Goal: Task Accomplishment & Management: Complete application form

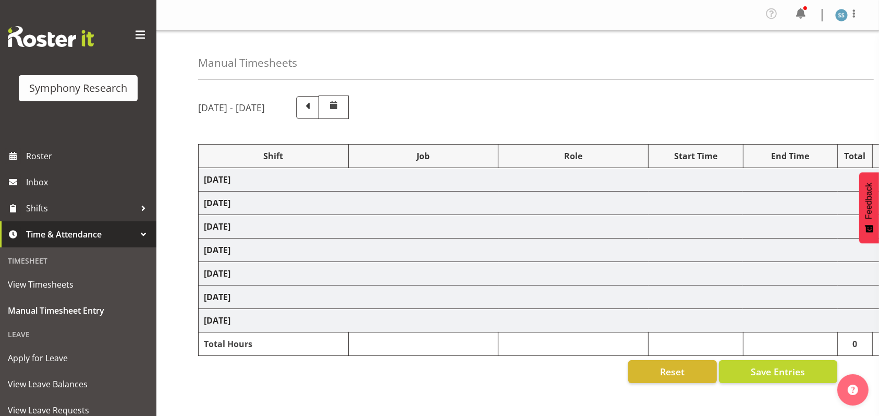
select select "26078"
select select "10576"
select select "47"
select select "26078"
select select "10536"
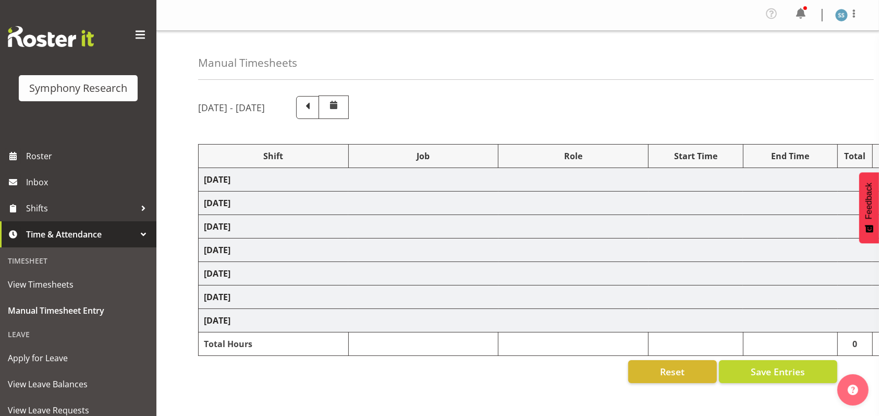
select select "47"
select select "26078"
select select "10576"
select select "47"
select select "26078"
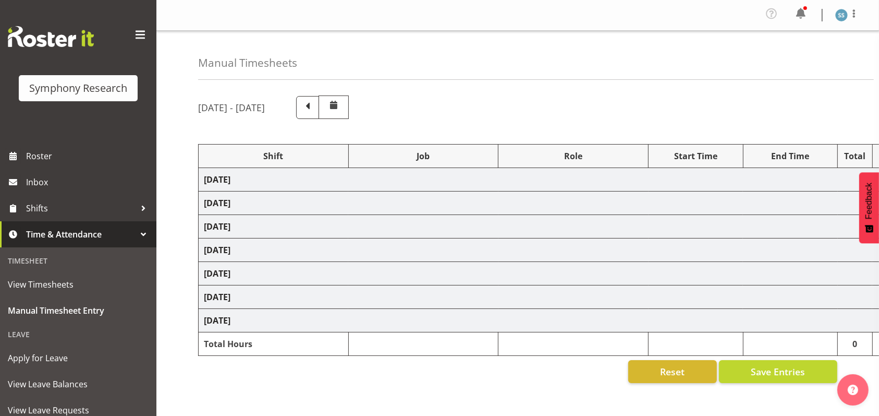
select select "9426"
select select "47"
select select "26078"
select select "10549"
select select "47"
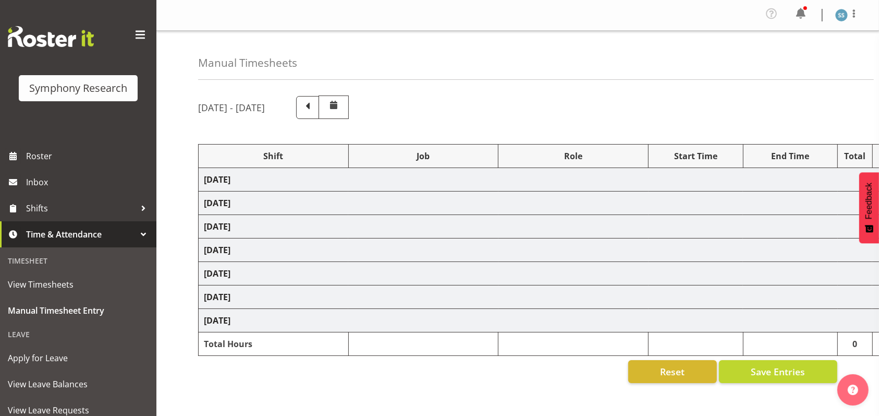
select select "26078"
select select "10576"
select select "47"
select select "48116"
select select "9426"
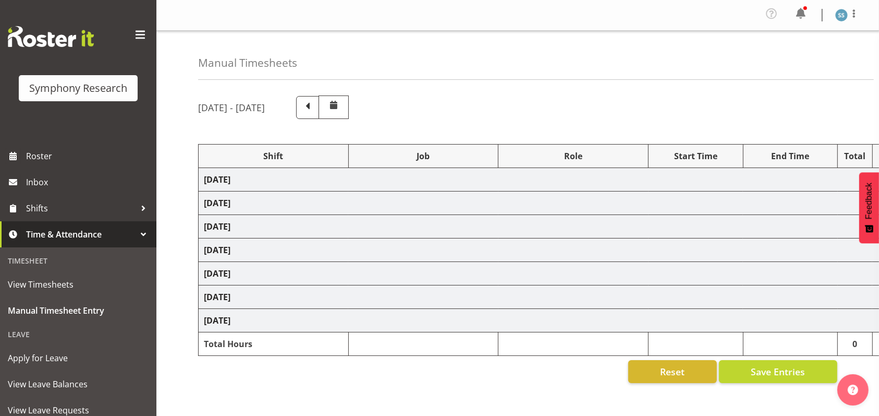
select select "47"
select select "56692"
select select "10499"
select select "47"
select select "26078"
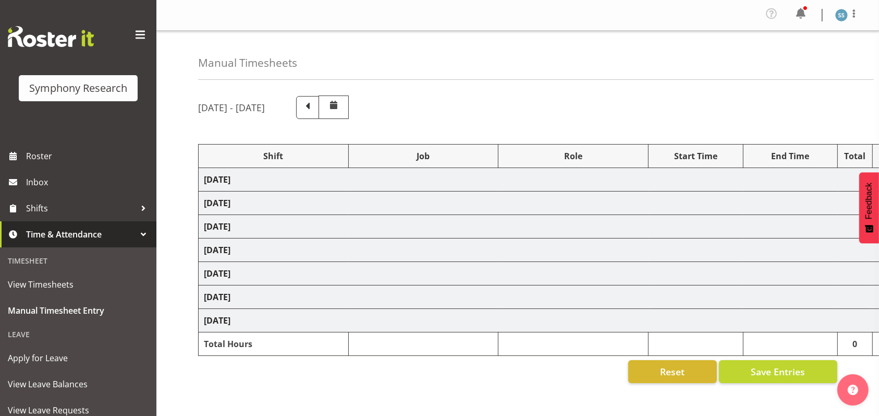
select select "9426"
select select "47"
select select "26078"
select select "10527"
select select "47"
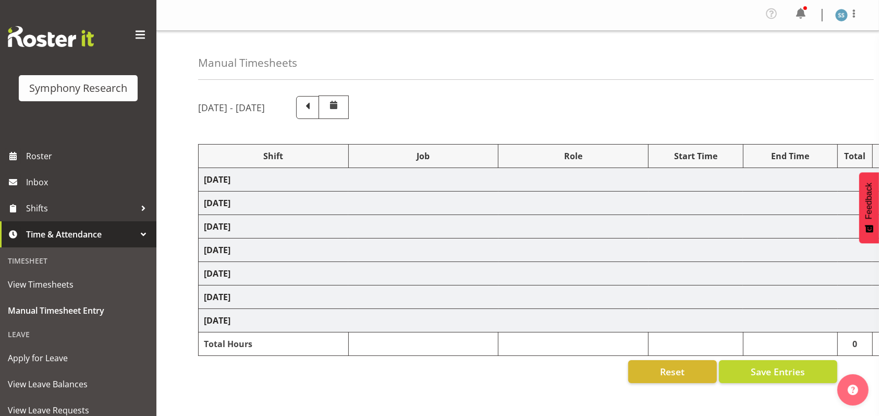
select select "26078"
select select "9426"
select select "47"
select select "48116"
select select "9636"
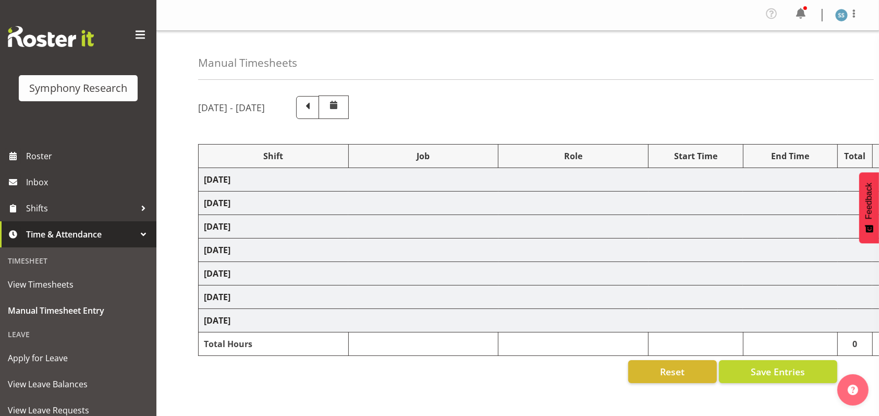
select select "47"
select select "48116"
select select "9426"
select select "47"
select select "48116"
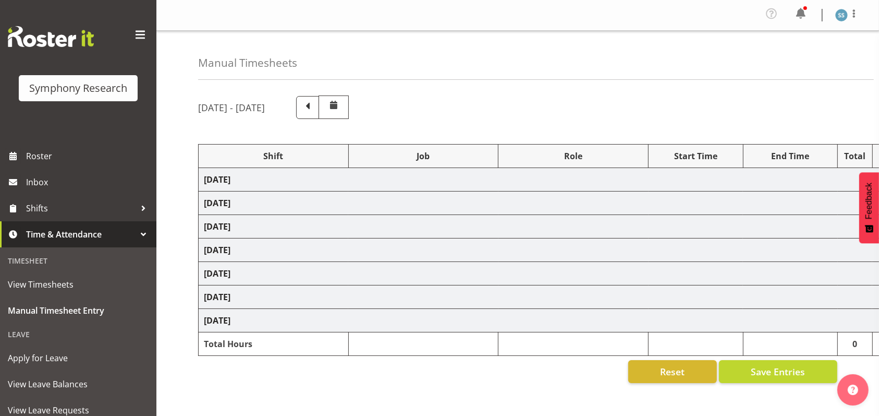
select select "9636"
select select "47"
select select "48116"
select select "9426"
select select "47"
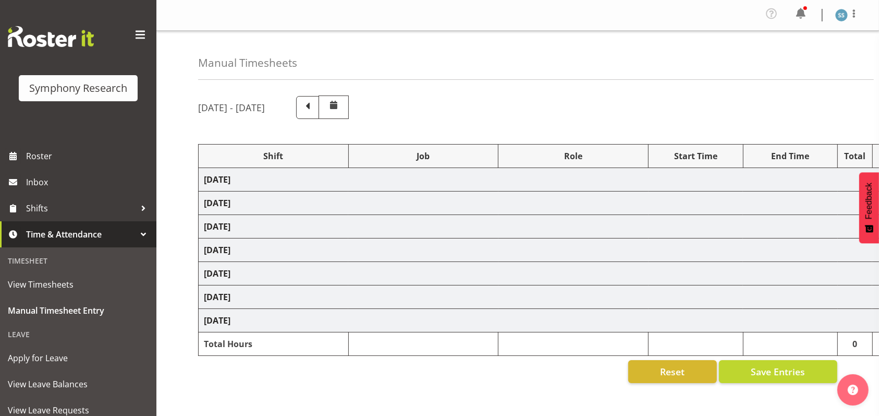
select select "48116"
select select "9636"
select select "47"
select select "56692"
select select "10499"
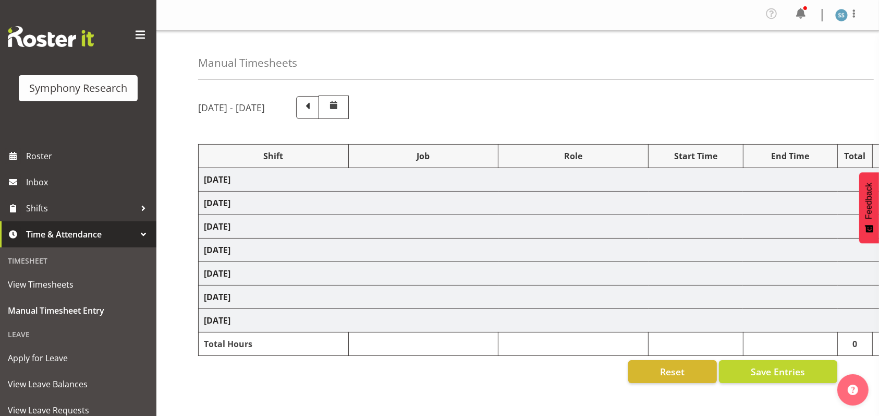
select select "47"
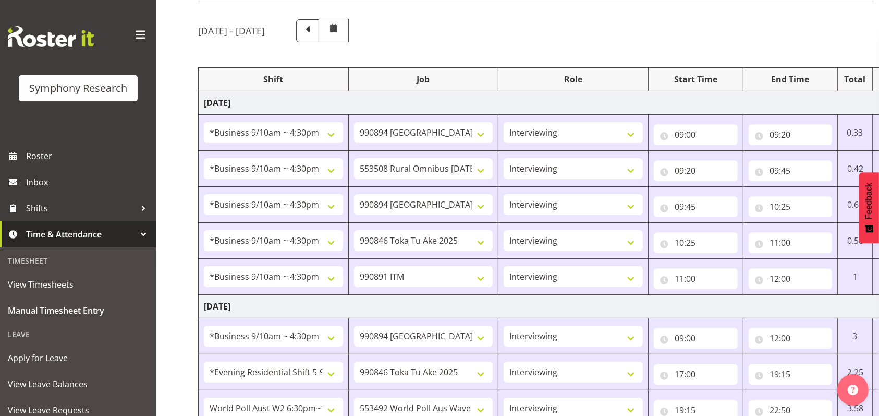
scroll to position [139, 0]
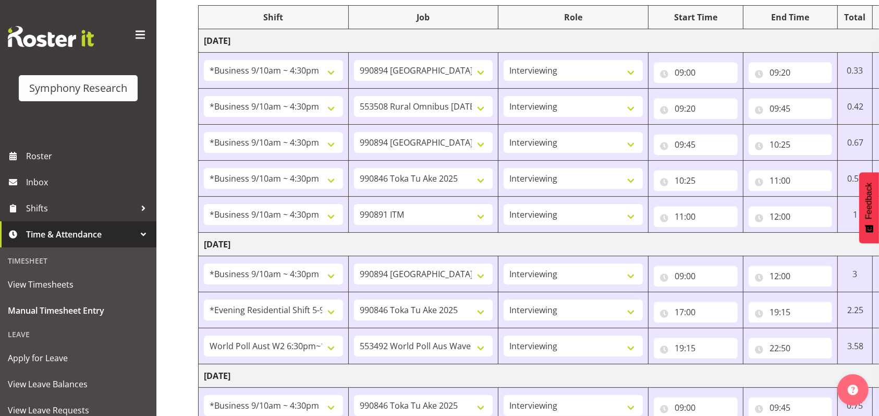
click at [132, 31] on span at bounding box center [140, 35] width 17 height 17
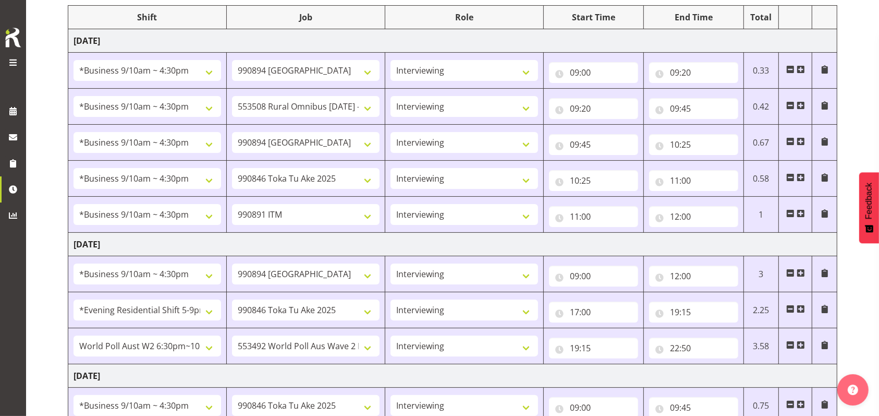
click at [804, 211] on span at bounding box center [801, 213] width 8 height 8
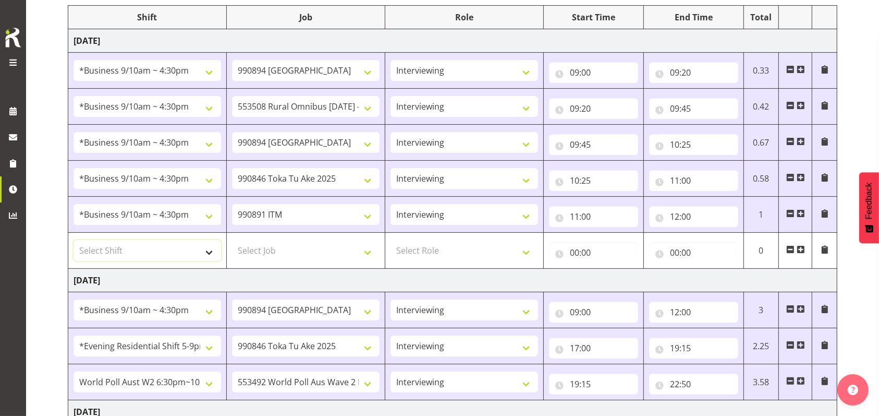
click at [212, 244] on select "Select Shift !!Weekend Residential (Roster IT Shift Label) *Business 9/10am ~ 4…" at bounding box center [148, 250] width 148 height 21
select select "48116"
click at [74, 240] on select "Select Shift !!Weekend Residential (Roster IT Shift Label) *Business 9/10am ~ 4…" at bounding box center [148, 250] width 148 height 21
click at [367, 252] on select "Select Job 550060 IF Admin 553492 World Poll Aus Wave 2 Main 2025 553493 World …" at bounding box center [306, 250] width 148 height 21
select select "10587"
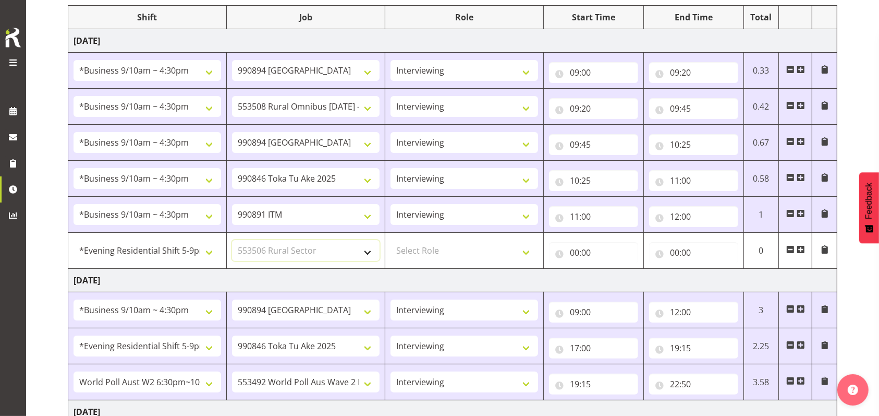
click at [232, 240] on select "Select Job 550060 IF Admin 553492 World Poll Aus Wave 2 Main 2025 553493 World …" at bounding box center [306, 250] width 148 height 21
click at [529, 251] on select "Select Role Briefing Interviewing" at bounding box center [465, 250] width 148 height 21
select select "47"
click at [391, 240] on select "Select Role Briefing Interviewing" at bounding box center [465, 250] width 148 height 21
click at [577, 248] on input "00:00" at bounding box center [593, 252] width 89 height 21
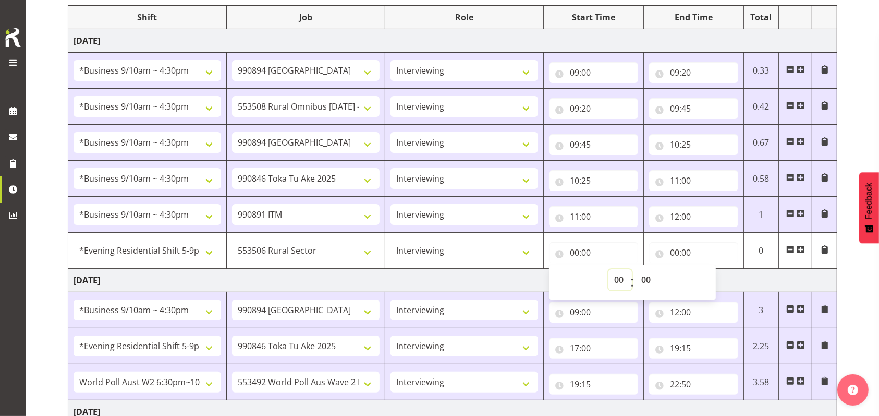
click at [619, 278] on select "00 01 02 03 04 05 06 07 08 09 10 11 12 13 14 15 16 17 18 19 20 21 22 23" at bounding box center [620, 279] width 23 height 21
select select "17"
click at [609, 269] on select "00 01 02 03 04 05 06 07 08 09 10 11 12 13 14 15 16 17 18 19 20 21 22 23" at bounding box center [620, 279] width 23 height 21
type input "17:00"
click at [679, 252] on input "00:00" at bounding box center [693, 252] width 89 height 21
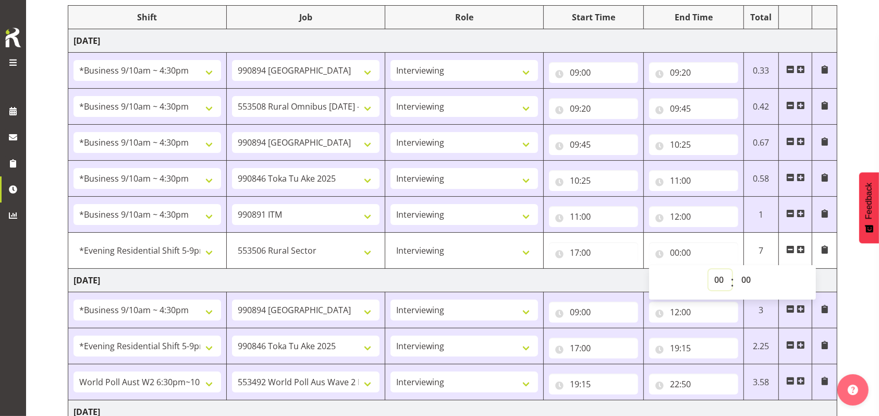
click at [720, 276] on select "00 01 02 03 04 05 06 07 08 09 10 11 12 13 14 15 16 17 18 19 20 21 22 23" at bounding box center [720, 279] width 23 height 21
select select "17"
click at [709, 269] on select "00 01 02 03 04 05 06 07 08 09 10 11 12 13 14 15 16 17 18 19 20 21 22 23" at bounding box center [720, 279] width 23 height 21
type input "17:00"
click at [747, 278] on select "00 01 02 03 04 05 06 07 08 09 10 11 12 13 14 15 16 17 18 19 20 21 22 23 24 25 2…" at bounding box center [747, 279] width 23 height 21
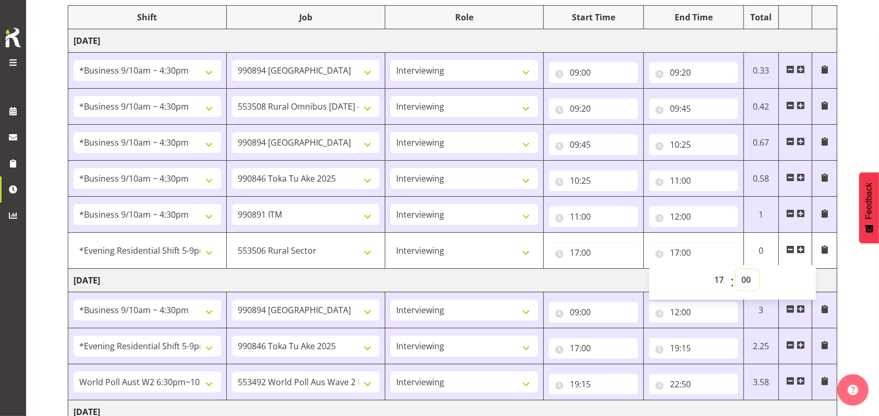
select select "45"
click at [736, 269] on select "00 01 02 03 04 05 06 07 08 09 10 11 12 13 14 15 16 17 18 19 20 21 22 23 24 25 2…" at bounding box center [747, 279] width 23 height 21
type input "17:45"
click at [638, 273] on td "[DATE]" at bounding box center [452, 280] width 769 height 23
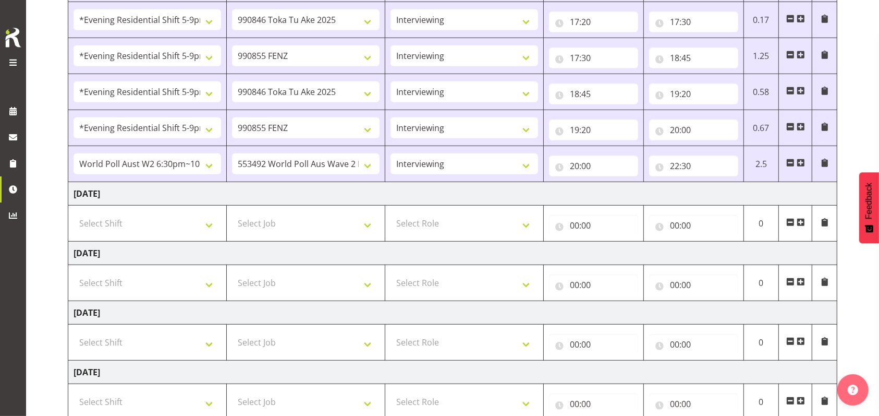
scroll to position [775, 0]
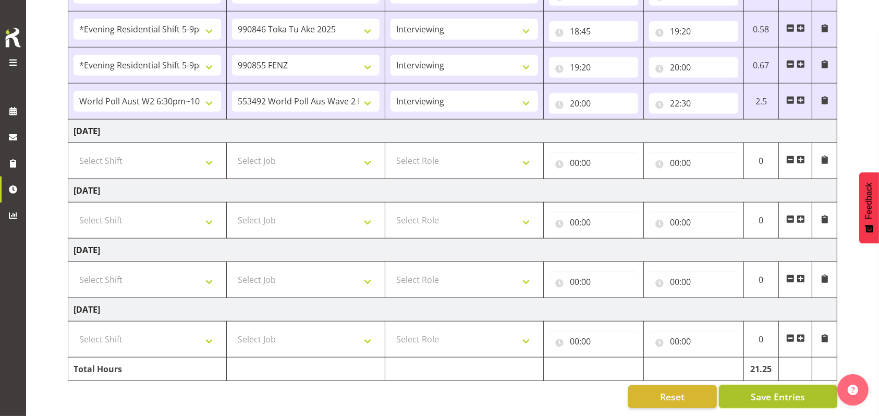
click at [773, 390] on span "Save Entries" at bounding box center [778, 397] width 54 height 14
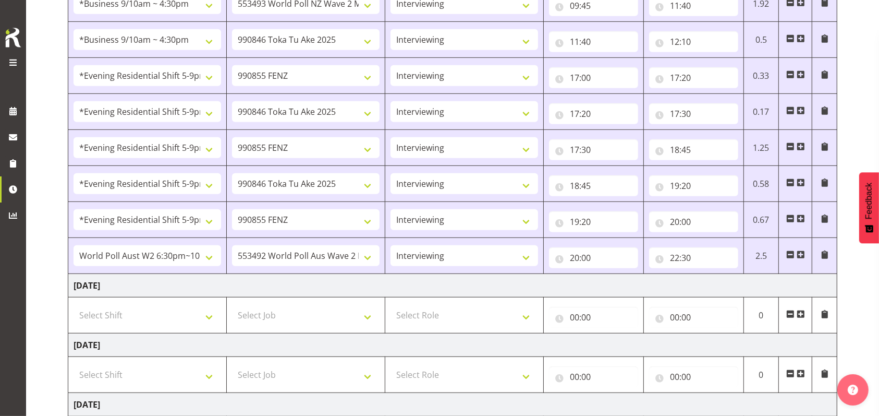
scroll to position [636, 0]
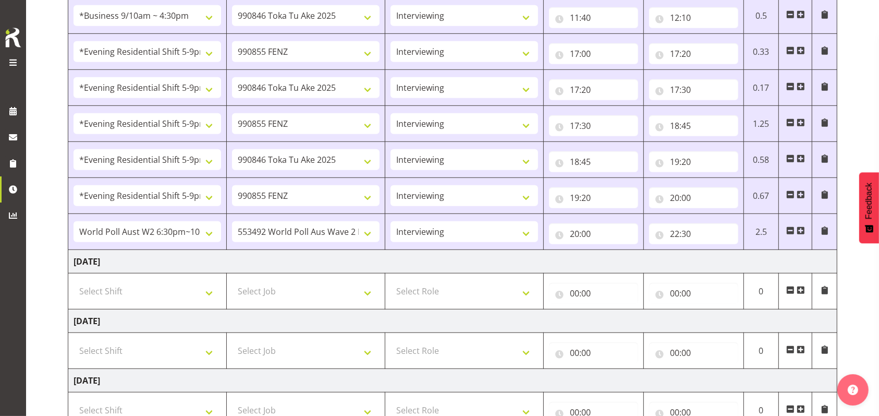
click at [801, 229] on span at bounding box center [801, 230] width 8 height 8
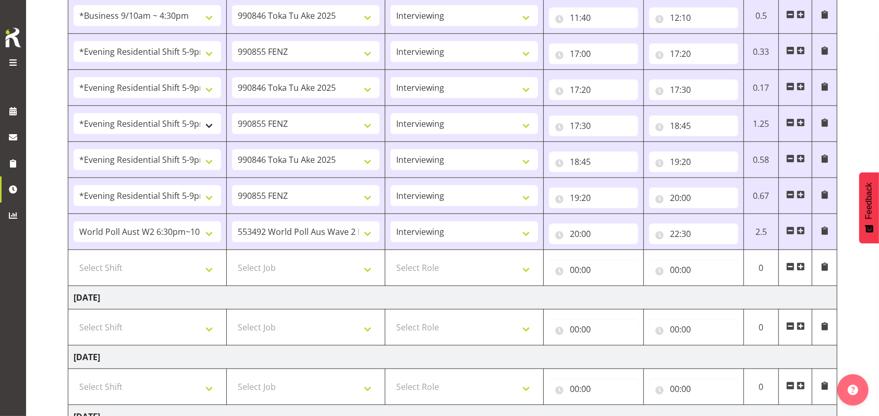
scroll to position [705, 0]
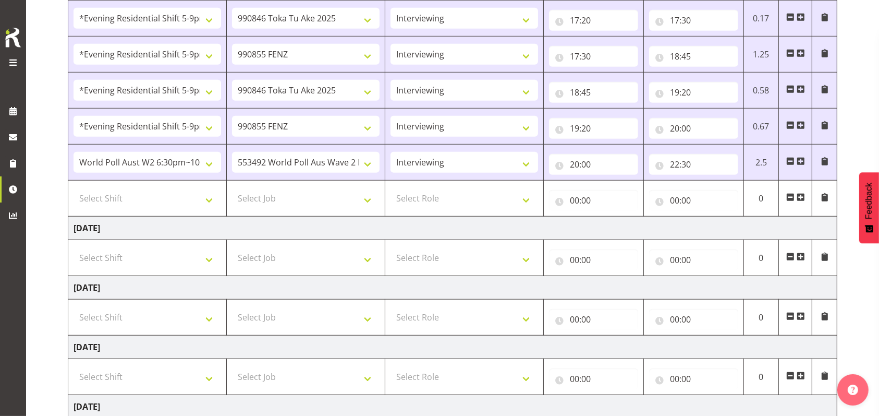
click at [790, 198] on span at bounding box center [790, 197] width 8 height 8
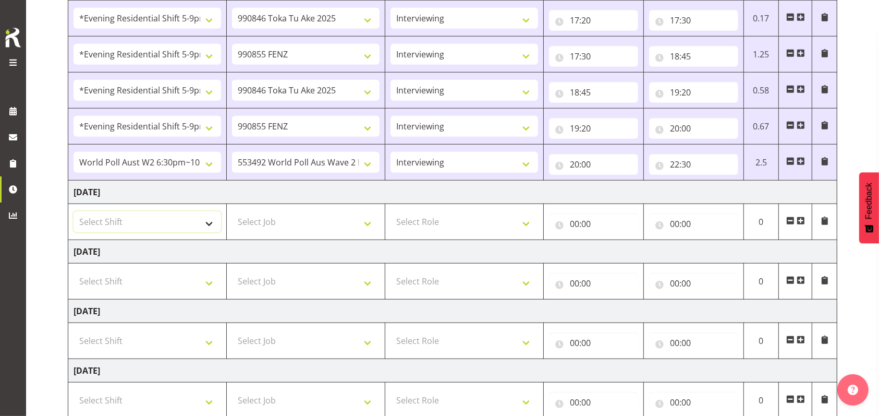
click at [213, 221] on select "Select Shift !!Weekend Residential (Roster IT Shift Label) *Business 9/10am ~ 4…" at bounding box center [148, 221] width 148 height 21
select select "26078"
click at [74, 211] on select "Select Shift !!Weekend Residential (Roster IT Shift Label) *Business 9/10am ~ 4…" at bounding box center [148, 221] width 148 height 21
click at [368, 221] on select "Select Job 550060 IF Admin 553492 World Poll Aus Wave 2 Main 2025 553493 World …" at bounding box center [306, 221] width 148 height 21
select select "10527"
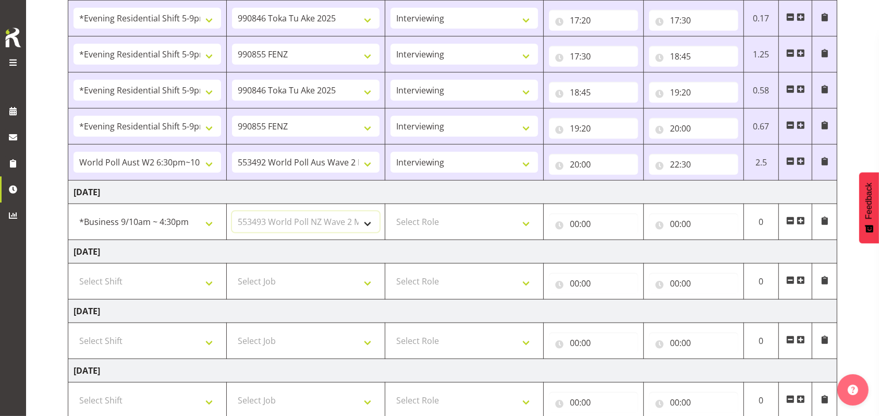
click at [232, 211] on select "Select Job 550060 IF Admin 553492 World Poll Aus Wave 2 Main 2025 553493 World …" at bounding box center [306, 221] width 148 height 21
click at [529, 221] on select "Select Role Briefing Interviewing" at bounding box center [465, 221] width 148 height 21
select select "47"
click at [391, 211] on select "Select Role Briefing Interviewing" at bounding box center [465, 221] width 148 height 21
click at [573, 222] on input "00:00" at bounding box center [593, 223] width 89 height 21
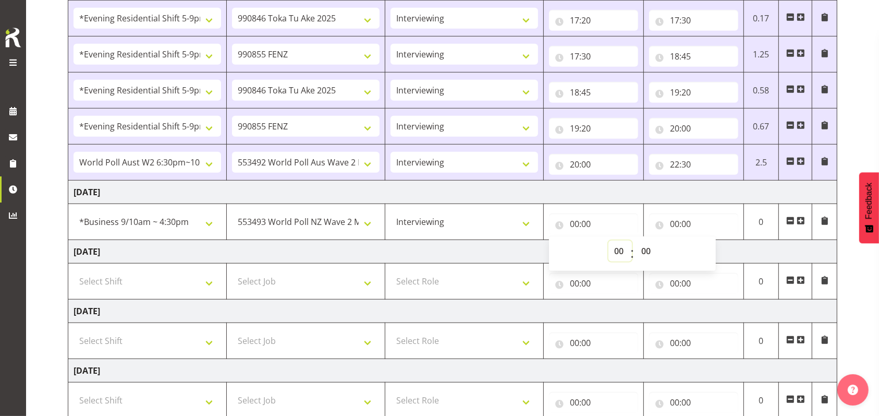
click at [616, 248] on select "00 01 02 03 04 05 06 07 08 09 10 11 12 13 14 15 16 17 18 19 20 21 22 23" at bounding box center [620, 250] width 23 height 21
select select "9"
click at [609, 240] on select "00 01 02 03 04 05 06 07 08 09 10 11 12 13 14 15 16 17 18 19 20 21 22 23" at bounding box center [620, 250] width 23 height 21
type input "09:00"
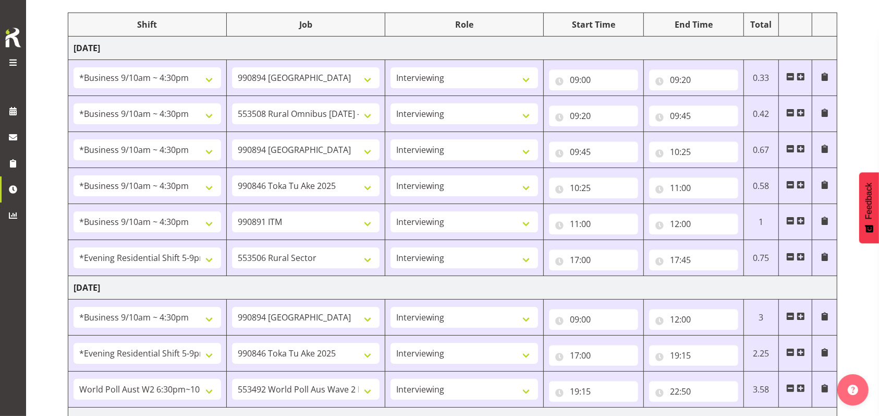
scroll to position [150, 0]
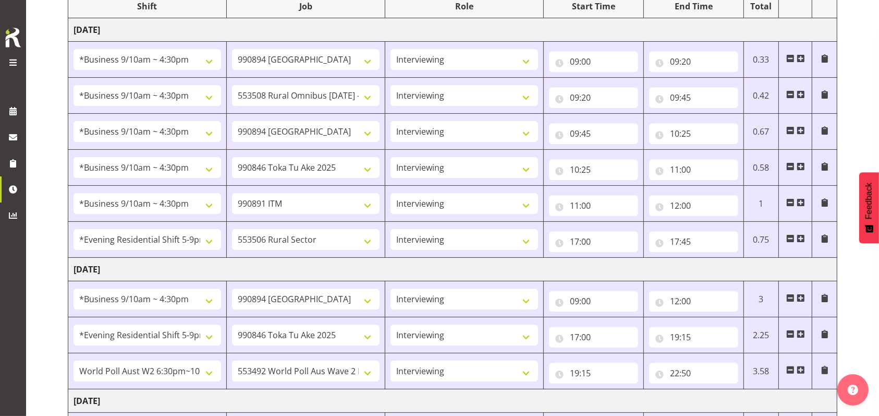
click at [787, 236] on span at bounding box center [790, 238] width 8 height 8
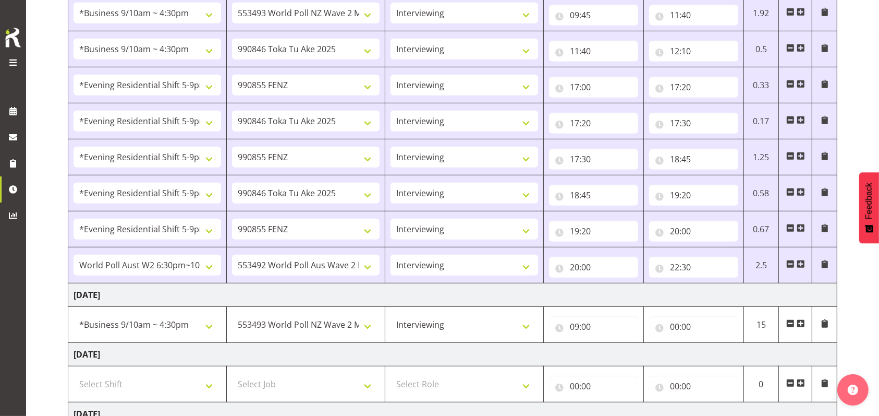
scroll to position [636, 0]
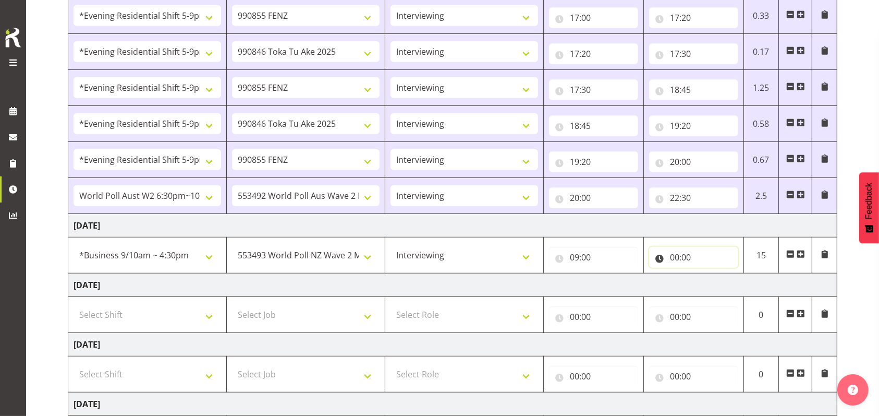
click at [676, 256] on input "00:00" at bounding box center [693, 257] width 89 height 21
click at [716, 281] on select "00 01 02 03 04 05 06 07 08 09 10 11 12 13 14 15 16 17 18 19 20 21 22 23" at bounding box center [720, 284] width 23 height 21
select select "12"
click at [709, 274] on select "00 01 02 03 04 05 06 07 08 09 10 11 12 13 14 15 16 17 18 19 20 21 22 23" at bounding box center [720, 284] width 23 height 21
type input "12:00"
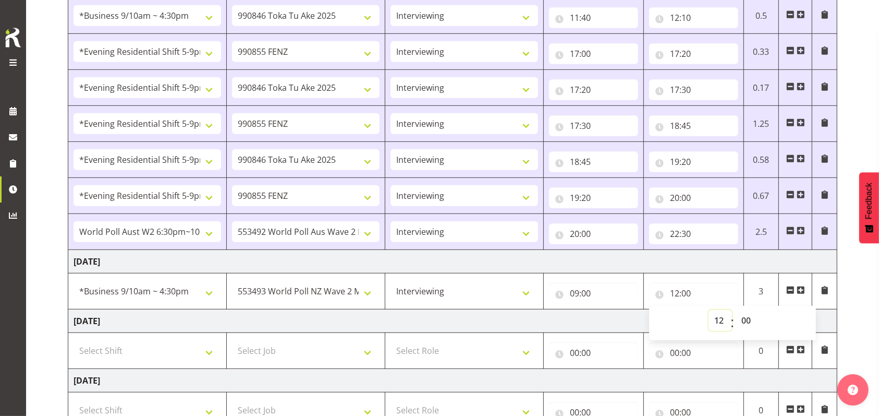
scroll to position [670, 0]
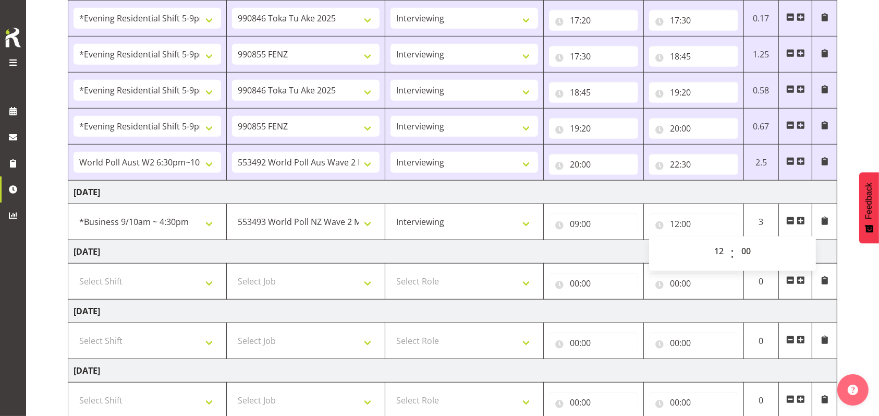
click at [800, 220] on span at bounding box center [801, 220] width 8 height 8
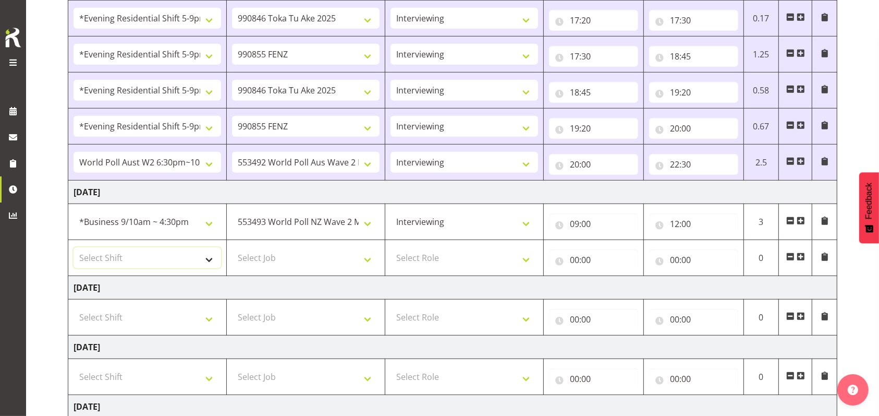
click at [207, 260] on select "Select Shift !!Weekend Residential (Roster IT Shift Label) *Business 9/10am ~ 4…" at bounding box center [148, 257] width 148 height 21
select select "48116"
click at [74, 247] on select "Select Shift !!Weekend Residential (Roster IT Shift Label) *Business 9/10am ~ 4…" at bounding box center [148, 257] width 148 height 21
click at [366, 256] on select "Select Job 550060 IF Admin 553492 World Poll Aus Wave 2 Main 2025 553493 World …" at bounding box center [306, 257] width 148 height 21
select select "10587"
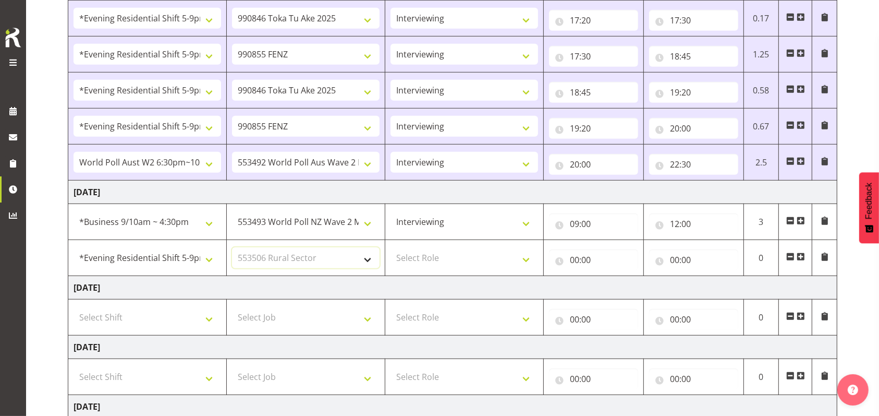
click at [232, 247] on select "Select Job 550060 IF Admin 553492 World Poll Aus Wave 2 Main 2025 553493 World …" at bounding box center [306, 257] width 148 height 21
click at [524, 253] on select "Select Role Briefing Interviewing" at bounding box center [465, 257] width 148 height 21
click at [391, 247] on select "Select Role Briefing Interviewing" at bounding box center [465, 257] width 148 height 21
click at [531, 260] on select "Briefing Interviewing" at bounding box center [465, 257] width 148 height 21
select select "297"
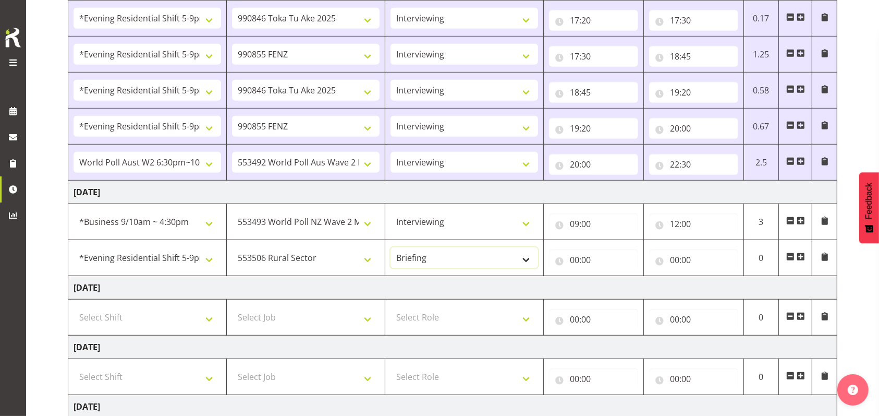
click at [391, 247] on select "Briefing Interviewing" at bounding box center [465, 257] width 148 height 21
click at [568, 259] on input "00:00" at bounding box center [593, 259] width 89 height 21
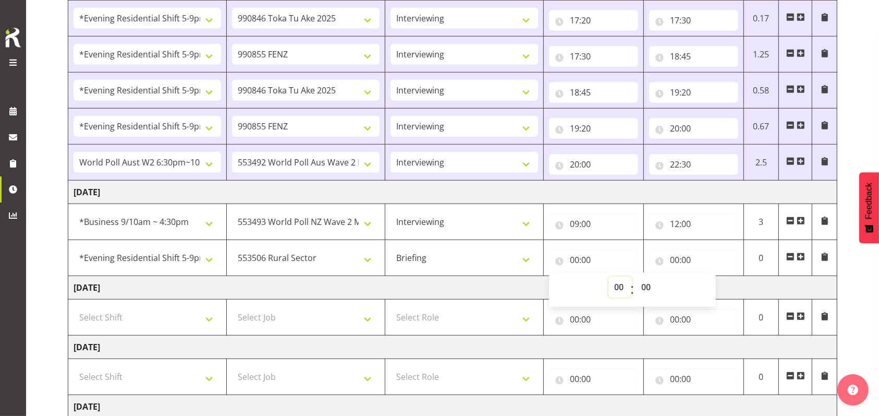
click at [619, 287] on select "00 01 02 03 04 05 06 07 08 09 10 11 12 13 14 15 16 17 18 19 20 21 22 23" at bounding box center [620, 286] width 23 height 21
select select "17"
click at [609, 276] on select "00 01 02 03 04 05 06 07 08 09 10 11 12 13 14 15 16 17 18 19 20 21 22 23" at bounding box center [620, 286] width 23 height 21
type input "17:00"
click at [671, 259] on input "00:00" at bounding box center [693, 259] width 89 height 21
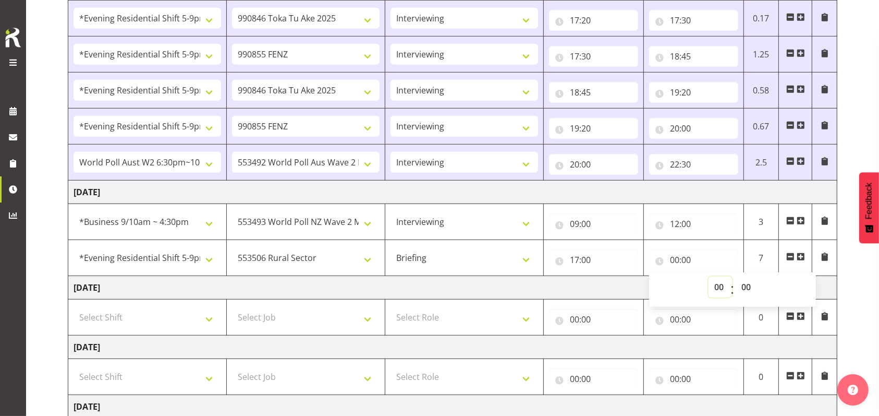
click at [716, 286] on select "00 01 02 03 04 05 06 07 08 09 10 11 12 13 14 15 16 17 18 19 20 21 22 23" at bounding box center [720, 286] width 23 height 21
select select "17"
click at [709, 276] on select "00 01 02 03 04 05 06 07 08 09 10 11 12 13 14 15 16 17 18 19 20 21 22 23" at bounding box center [720, 286] width 23 height 21
type input "17:00"
click at [751, 286] on select "00 01 02 03 04 05 06 07 08 09 10 11 12 13 14 15 16 17 18 19 20 21 22 23 24 25 2…" at bounding box center [747, 286] width 23 height 21
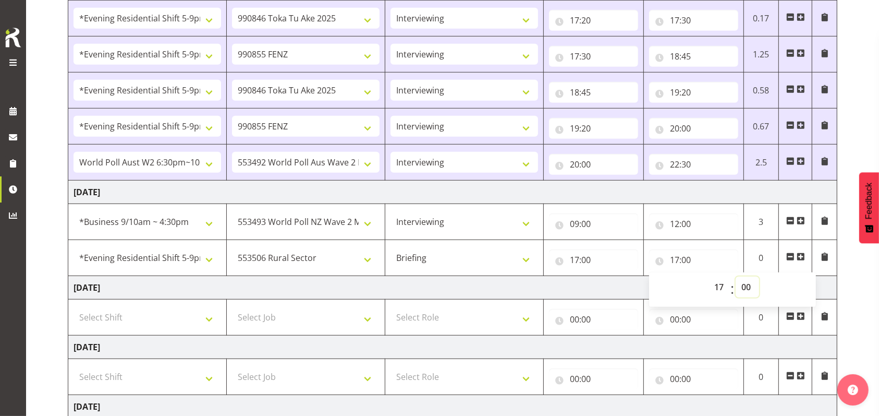
select select "45"
click at [736, 276] on select "00 01 02 03 04 05 06 07 08 09 10 11 12 13 14 15 16 17 18 19 20 21 22 23 24 25 2…" at bounding box center [747, 286] width 23 height 21
type input "17:45"
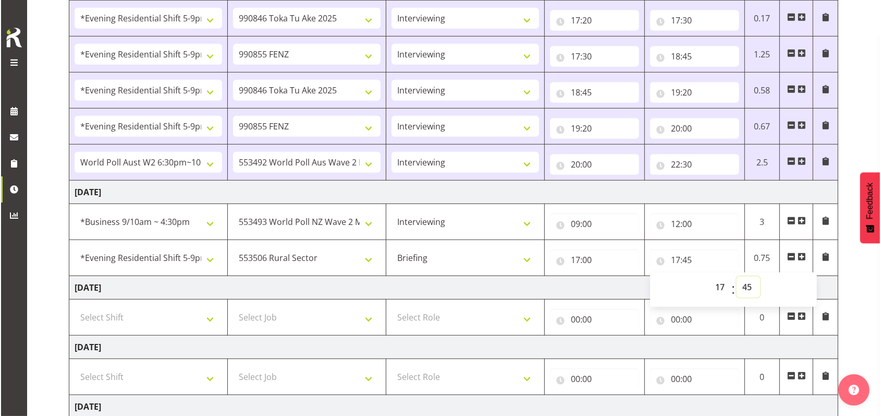
scroll to position [775, 0]
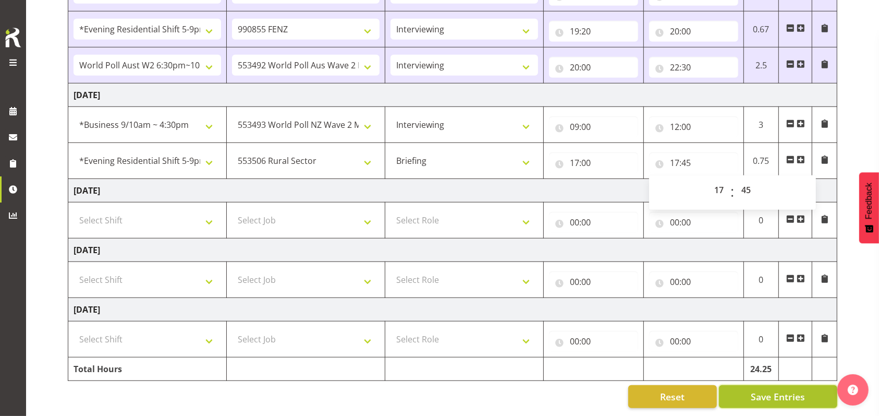
click at [777, 390] on span "Save Entries" at bounding box center [778, 397] width 54 height 14
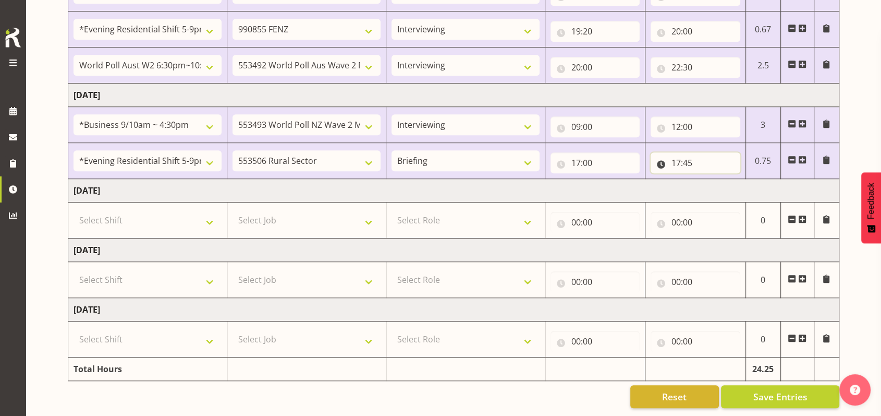
click at [687, 152] on input "17:45" at bounding box center [696, 162] width 90 height 21
click at [755, 179] on select "00 01 02 03 04 05 06 07 08 09 10 11 12 13 14 15 16 17 18 19 20 21 22 23 24 25 2…" at bounding box center [748, 189] width 23 height 21
select select "50"
click at [737, 179] on select "00 01 02 03 04 05 06 07 08 09 10 11 12 13 14 15 16 17 18 19 20 21 22 23 24 25 2…" at bounding box center [748, 189] width 23 height 21
type input "17:50"
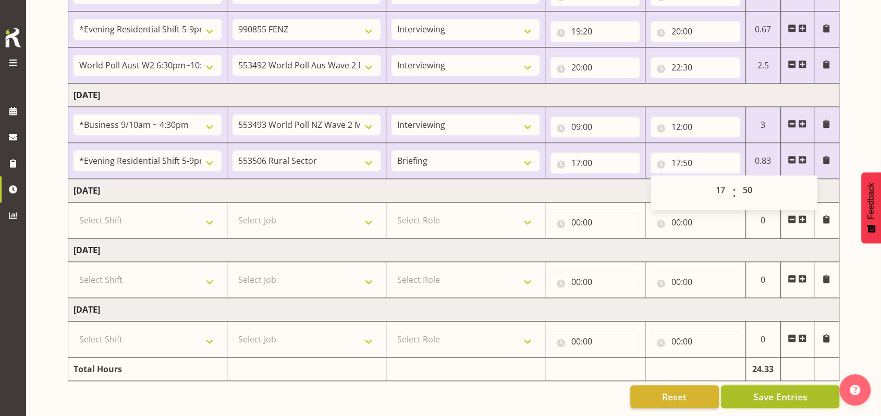
click at [766, 390] on span "Save Entries" at bounding box center [780, 397] width 54 height 14
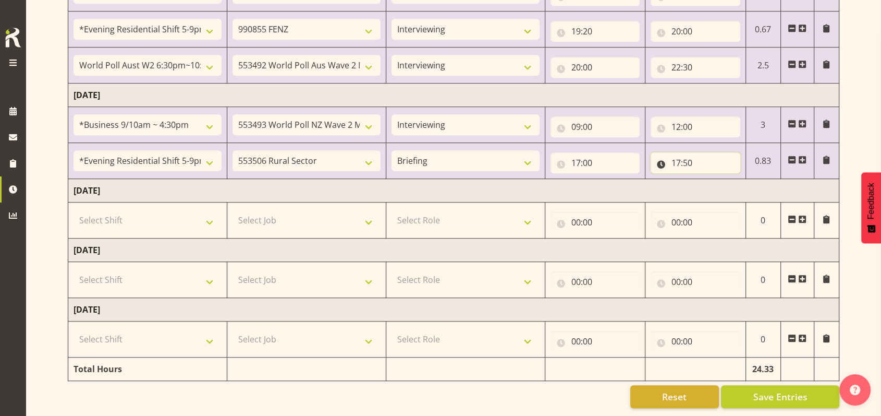
click at [691, 152] on input "17:50" at bounding box center [696, 162] width 90 height 21
click at [751, 179] on select "00 01 02 03 04 05 06 07 08 09 10 11 12 13 14 15 16 17 18 19 20 21 22 23 24 25 2…" at bounding box center [748, 189] width 23 height 21
select select "0"
click at [737, 179] on select "00 01 02 03 04 05 06 07 08 09 10 11 12 13 14 15 16 17 18 19 20 21 22 23 24 25 2…" at bounding box center [748, 189] width 23 height 21
type input "17:00"
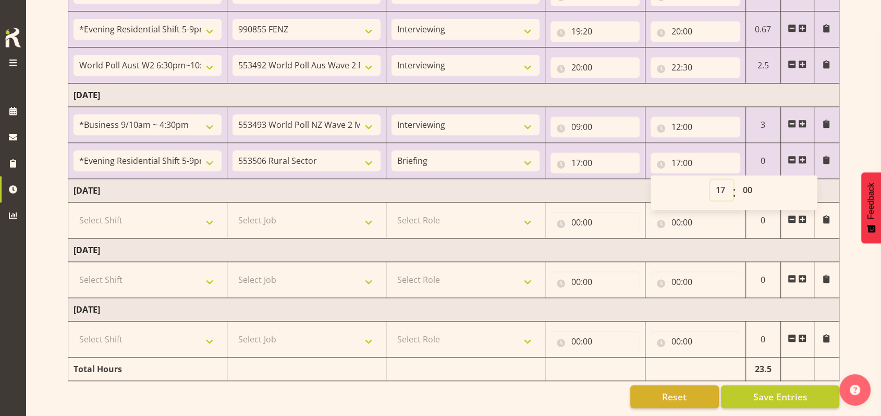
click at [720, 179] on select "00 01 02 03 04 05 06 07 08 09 10 11 12 13 14 15 16 17 18 19 20 21 22 23" at bounding box center [721, 189] width 23 height 21
select select "18"
click at [710, 179] on select "00 01 02 03 04 05 06 07 08 09 10 11 12 13 14 15 16 17 18 19 20 21 22 23" at bounding box center [721, 189] width 23 height 21
type input "18:00"
click at [775, 390] on span "Save Entries" at bounding box center [780, 397] width 54 height 14
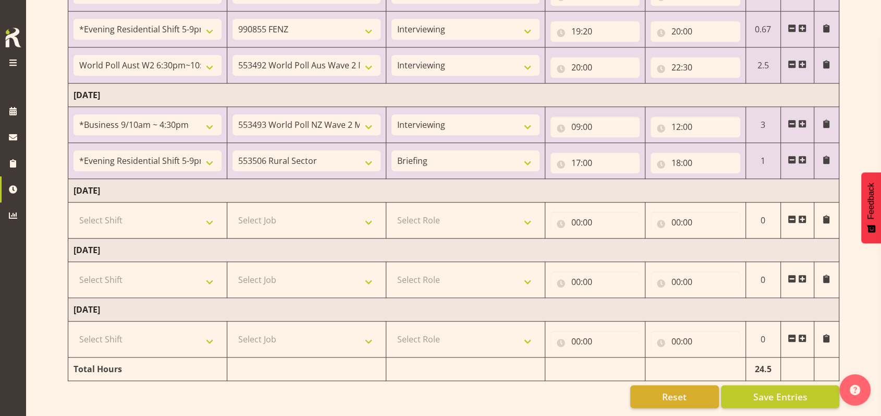
click at [801, 155] on span at bounding box center [802, 159] width 8 height 8
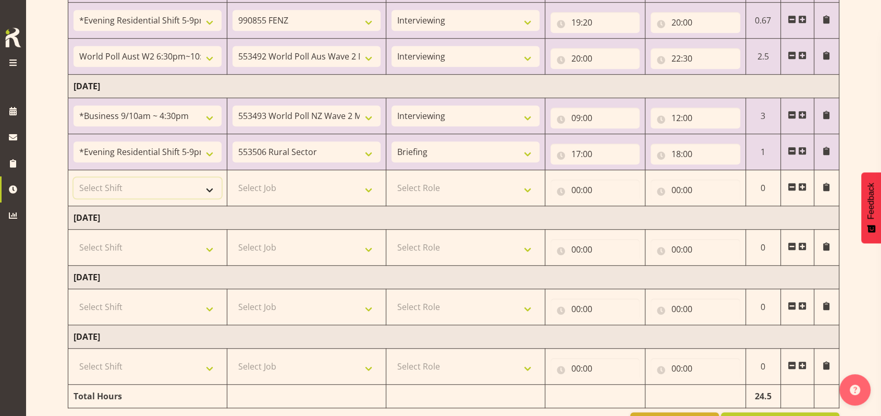
click at [211, 189] on select "Select Shift !!Weekend Residential (Roster IT Shift Label) *Business 9/10am ~ 4…" at bounding box center [148, 187] width 148 height 21
select select "48116"
click at [74, 177] on select "Select Shift !!Weekend Residential (Roster IT Shift Label) *Business 9/10am ~ 4…" at bounding box center [148, 187] width 148 height 21
click at [374, 188] on select "Select Job 550060 IF Admin 553492 World Poll Aus Wave 2 Main 2025 553493 World …" at bounding box center [307, 187] width 148 height 21
select select "9636"
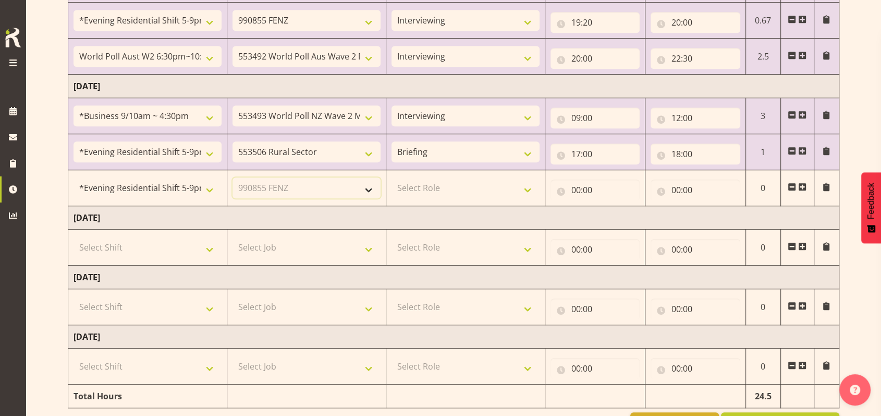
click at [233, 177] on select "Select Job 550060 IF Admin 553492 World Poll Aus Wave 2 Main 2025 553493 World …" at bounding box center [307, 187] width 148 height 21
click at [527, 184] on select "Select Role Briefing Interviewing" at bounding box center [466, 187] width 148 height 21
select select "47"
click at [392, 177] on select "Select Role Briefing Interviewing" at bounding box center [466, 187] width 148 height 21
click at [575, 185] on input "00:00" at bounding box center [596, 189] width 90 height 21
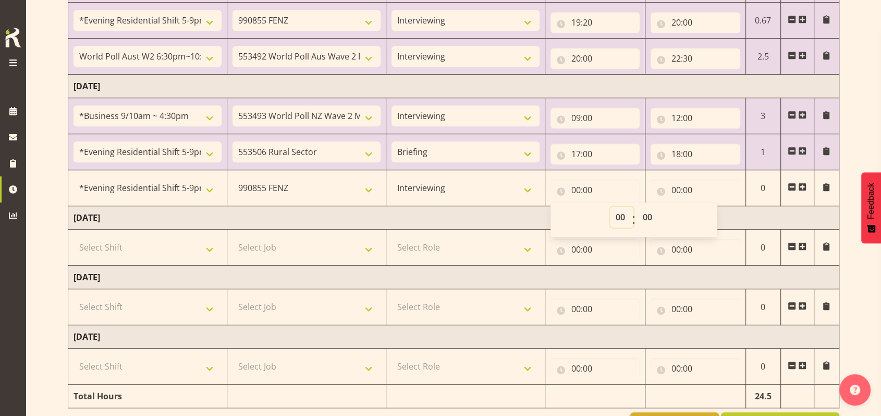
click at [617, 215] on select "00 01 02 03 04 05 06 07 08 09 10 11 12 13 14 15 16 17 18 19 20 21 22 23" at bounding box center [621, 216] width 23 height 21
select select "18"
click at [610, 206] on select "00 01 02 03 04 05 06 07 08 09 10 11 12 13 14 15 16 17 18 19 20 21 22 23" at bounding box center [621, 216] width 23 height 21
type input "18:00"
click at [674, 187] on input "00:00" at bounding box center [696, 189] width 90 height 21
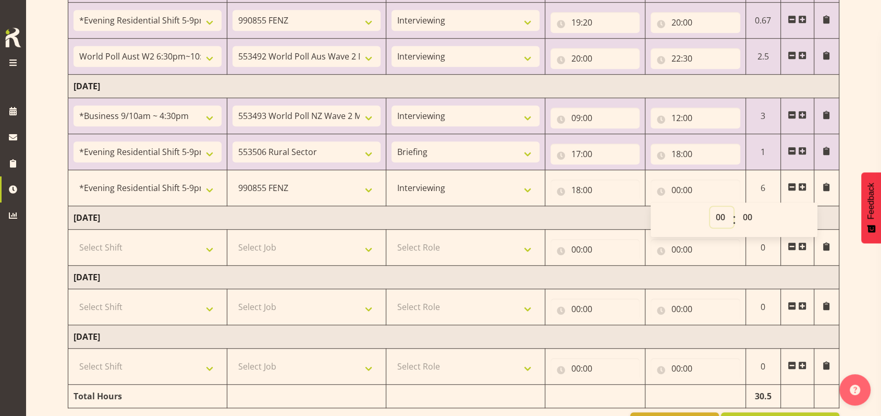
click at [724, 211] on select "00 01 02 03 04 05 06 07 08 09 10 11 12 13 14 15 16 17 18 19 20 21 22 23" at bounding box center [721, 216] width 23 height 21
select select "20"
click at [710, 206] on select "00 01 02 03 04 05 06 07 08 09 10 11 12 13 14 15 16 17 18 19 20 21 22 23" at bounding box center [721, 216] width 23 height 21
type input "20:00"
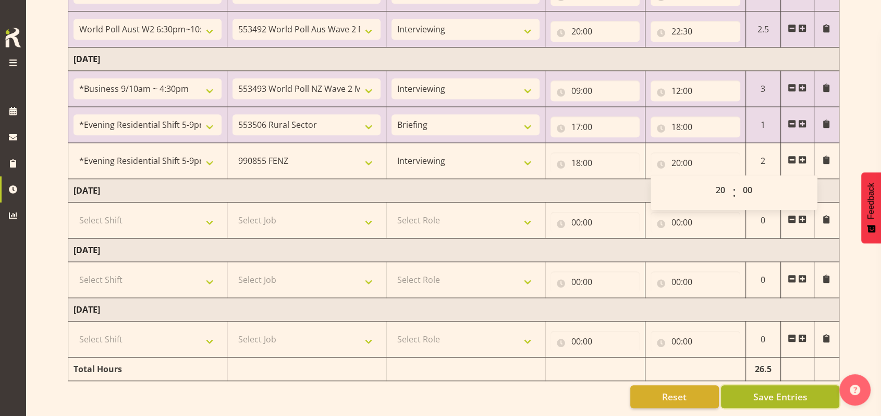
click at [785, 390] on span "Save Entries" at bounding box center [780, 397] width 54 height 14
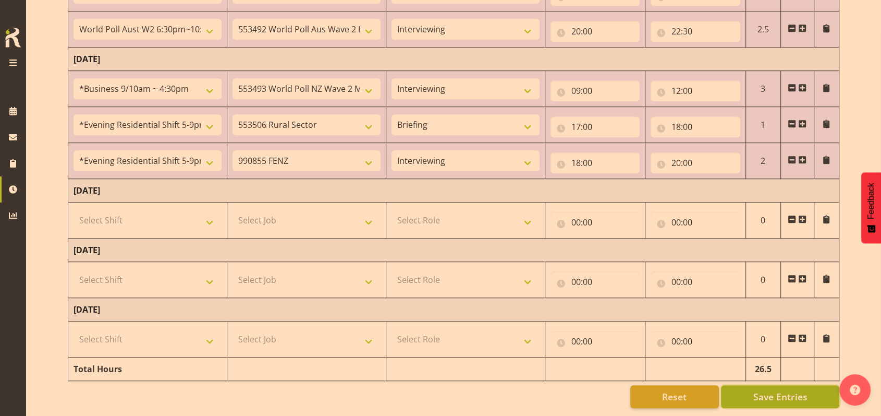
drag, startPoint x: 0, startPoint y: 15, endPoint x: 769, endPoint y: 378, distance: 850.2
click at [769, 390] on span "Save Entries" at bounding box center [780, 397] width 54 height 14
